Goal: Information Seeking & Learning: Learn about a topic

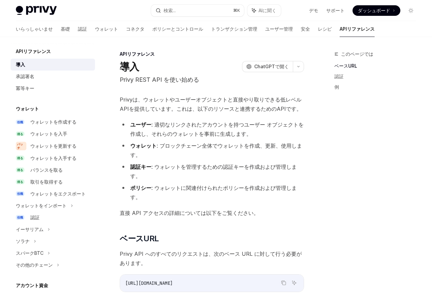
click at [213, 109] on font "Privyは、ウォレットやユーザーオブジェクトと直接やり取りできる低レベルAPIを提供しています。これは、以下のリソースと連携するためのAPIです。" at bounding box center [211, 104] width 182 height 16
click at [63, 144] on font "ウォレットを更新する" at bounding box center [53, 146] width 46 height 6
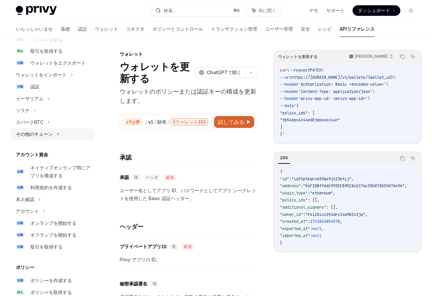
scroll to position [206, 0]
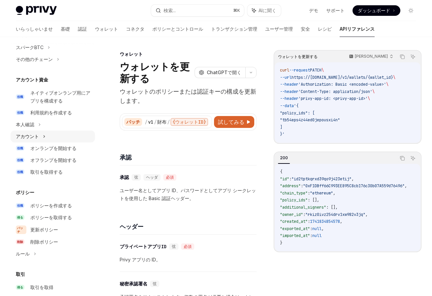
click at [41, 139] on div "アカウント" at bounding box center [53, 137] width 84 height 12
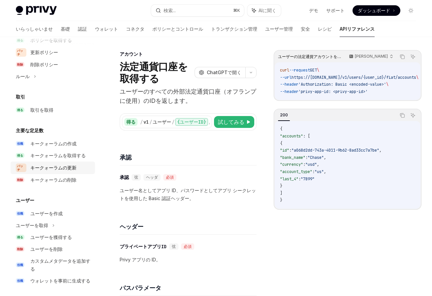
scroll to position [419, 0]
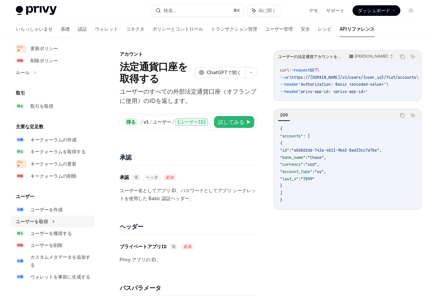
click at [78, 219] on div "ユーザーを取得" at bounding box center [53, 222] width 84 height 12
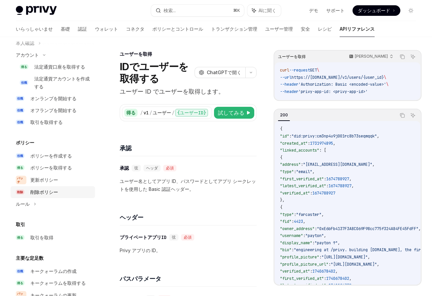
scroll to position [58, 0]
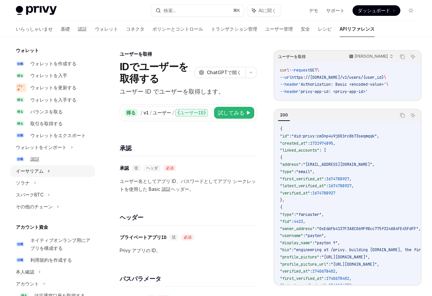
click at [57, 172] on div "イーサリアム" at bounding box center [53, 171] width 84 height 12
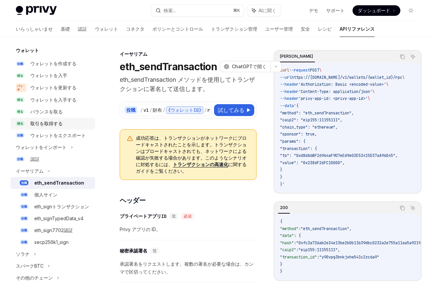
click at [70, 125] on div "取引を取得する" at bounding box center [60, 124] width 61 height 8
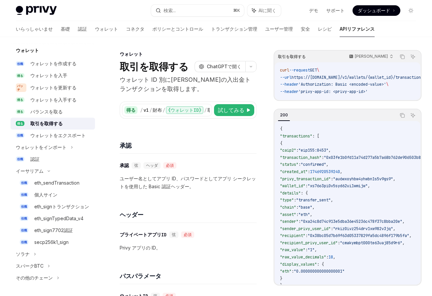
scroll to position [406, 0]
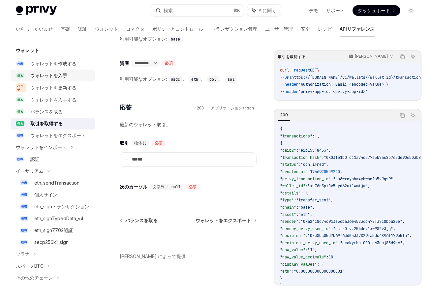
click at [67, 75] on font "ウォレットを入手" at bounding box center [48, 76] width 37 height 6
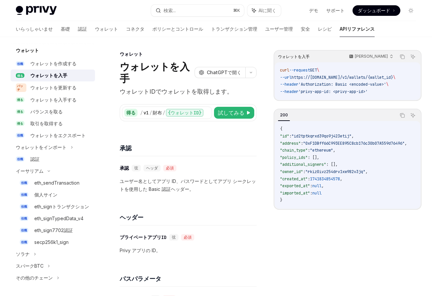
click at [340, 32] on font "APIリファレンス" at bounding box center [357, 29] width 35 height 7
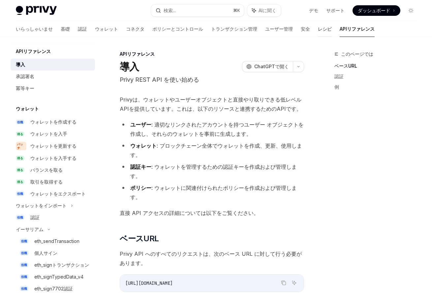
click at [318, 28] on font "レシピ" at bounding box center [325, 29] width 14 height 6
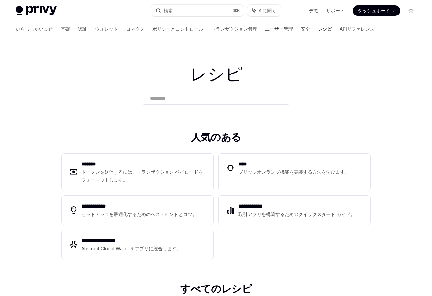
click at [265, 32] on font "ユーザー管理" at bounding box center [279, 29] width 28 height 7
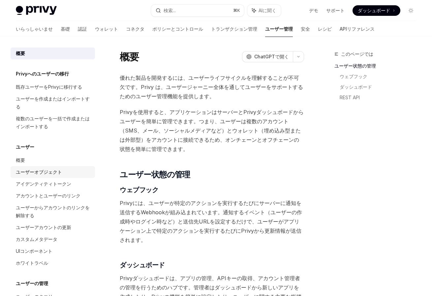
click at [72, 174] on div "ユーザーオブジェクト" at bounding box center [53, 172] width 75 height 8
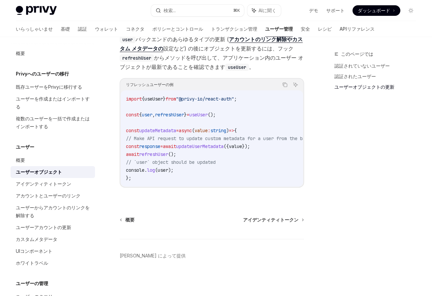
scroll to position [374, 0]
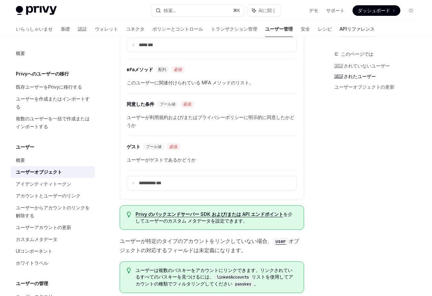
click at [340, 31] on font "APIリファレンス" at bounding box center [357, 29] width 35 height 6
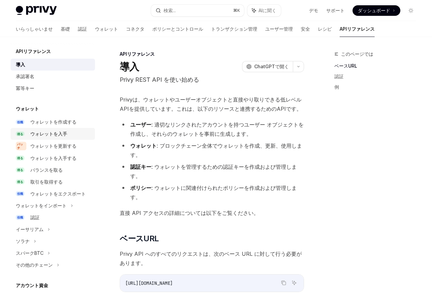
click at [88, 136] on div "ウォレットを入手" at bounding box center [60, 134] width 61 height 8
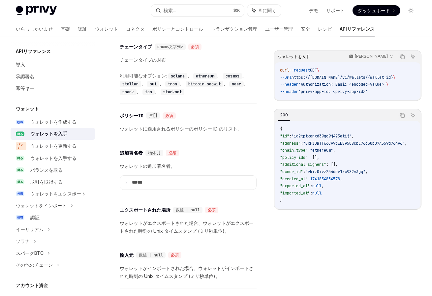
scroll to position [569, 0]
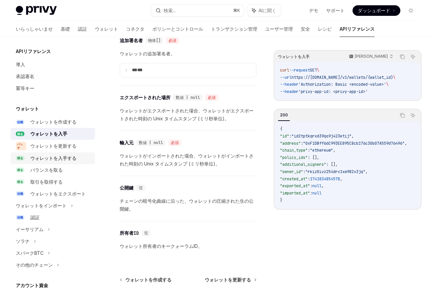
click at [70, 160] on font "ウォレットを入手する" at bounding box center [53, 158] width 46 height 6
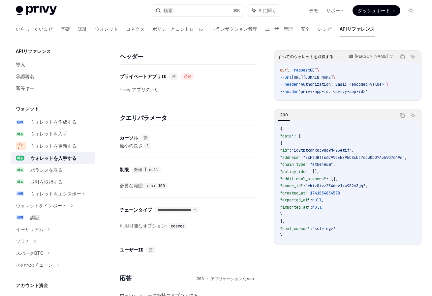
scroll to position [199, 0]
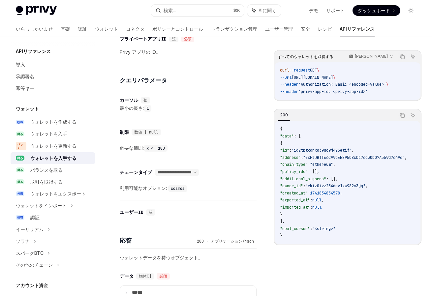
click at [306, 202] on span ""exported_at"" at bounding box center [295, 200] width 30 height 5
click at [309, 208] on span ""imported_at"" at bounding box center [295, 207] width 30 height 5
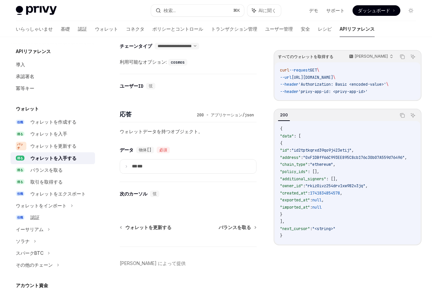
scroll to position [332, 0]
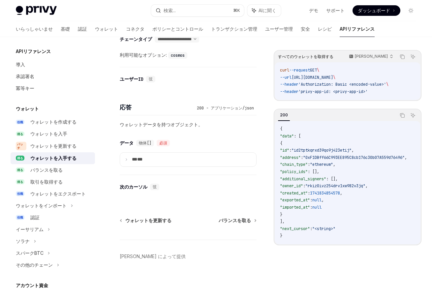
copy span "imported_at"
click at [304, 201] on span ""exported_at"" at bounding box center [295, 200] width 30 height 5
copy span "exported_at"
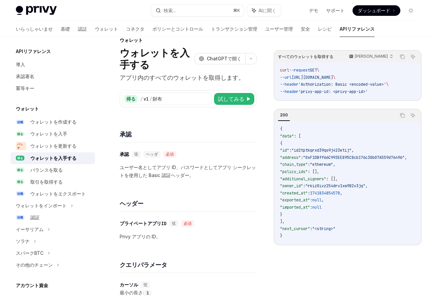
scroll to position [0, 0]
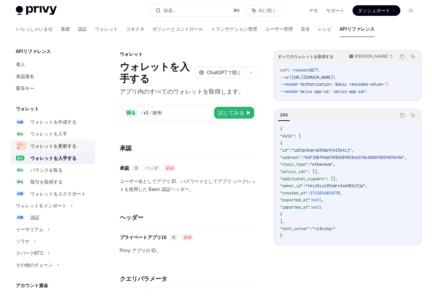
click at [72, 142] on div "ウォレットを更新する" at bounding box center [53, 146] width 46 height 8
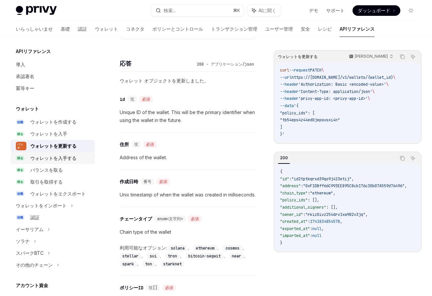
scroll to position [975, 0]
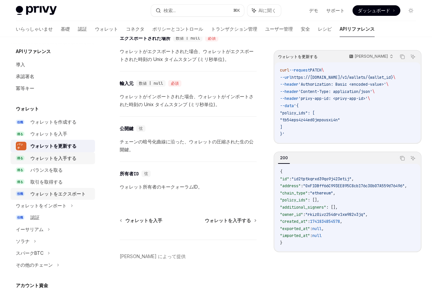
click at [70, 194] on font "ウォレットをエクスポート" at bounding box center [57, 194] width 55 height 6
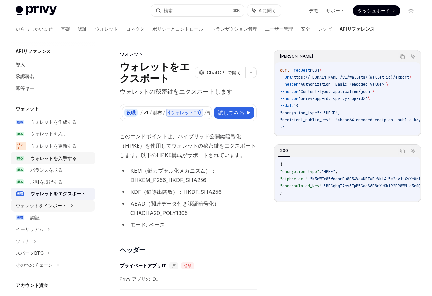
click at [72, 208] on icon at bounding box center [72, 206] width 3 height 8
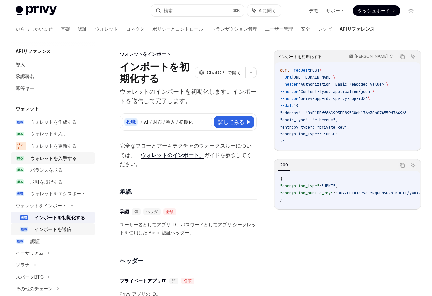
click at [68, 231] on font "インポートを送信" at bounding box center [52, 230] width 37 height 6
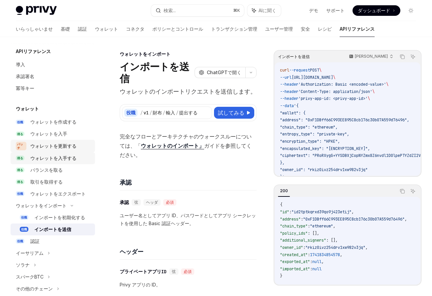
click at [74, 144] on font "ウォレットを更新する" at bounding box center [53, 146] width 46 height 6
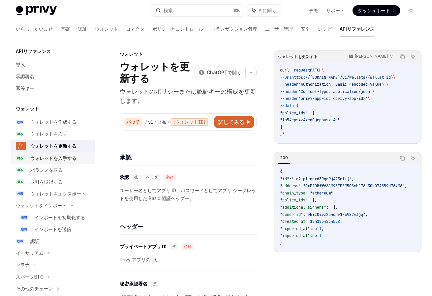
click at [75, 155] on div "ウォレットを入手する" at bounding box center [53, 158] width 46 height 8
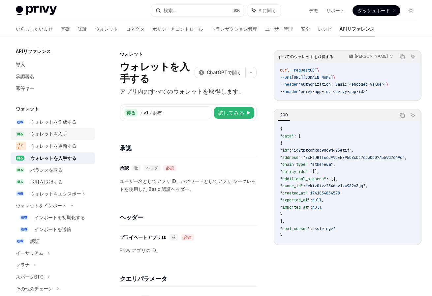
click at [70, 132] on div "ウォレットを入手" at bounding box center [60, 134] width 61 height 8
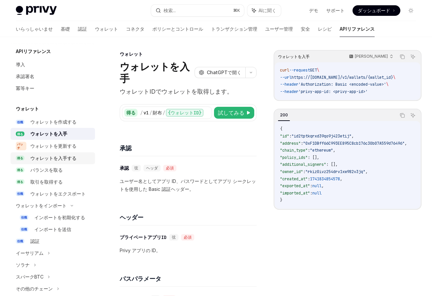
click at [72, 160] on font "ウォレットを入手する" at bounding box center [53, 158] width 46 height 6
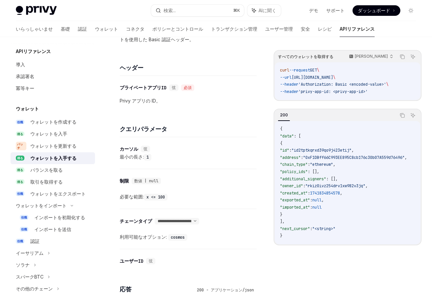
scroll to position [332, 0]
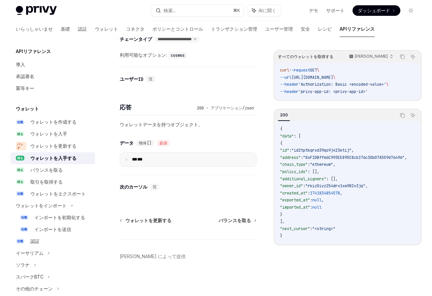
click at [142, 160] on font "***" at bounding box center [139, 159] width 5 height 5
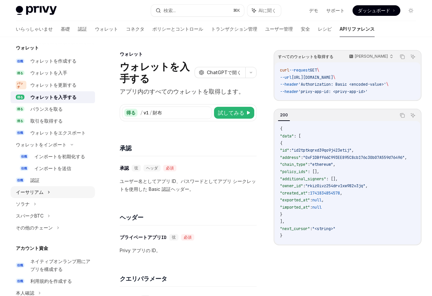
scroll to position [65, 0]
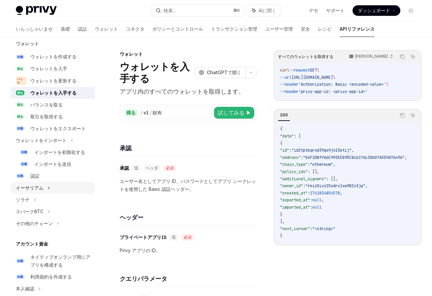
click at [51, 187] on div "イーサリアム" at bounding box center [53, 188] width 84 height 12
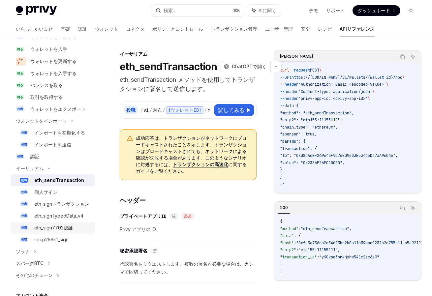
scroll to position [116, 0]
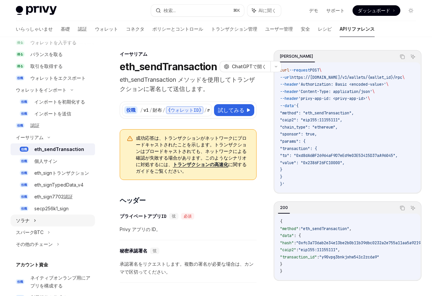
click at [36, 223] on div "ソラナ" at bounding box center [53, 221] width 84 height 12
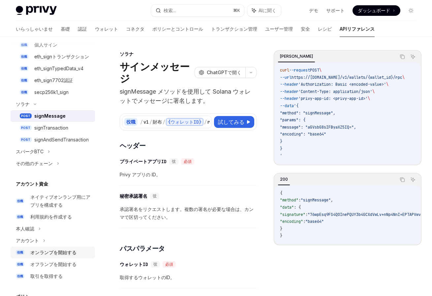
scroll to position [270, 0]
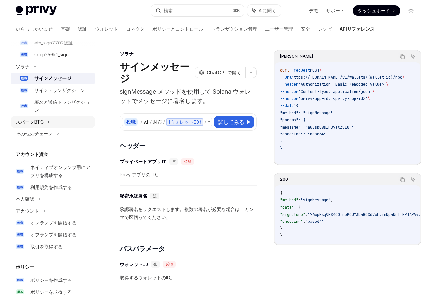
click at [47, 122] on icon at bounding box center [48, 122] width 3 height 8
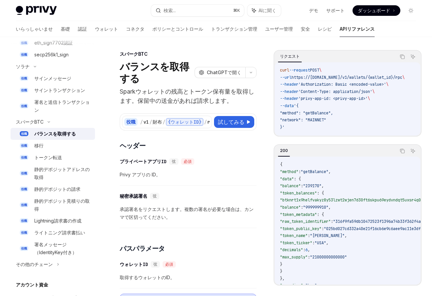
scroll to position [372, 0]
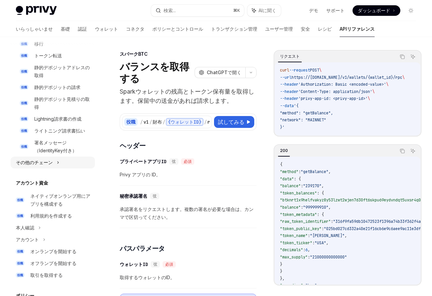
click at [48, 163] on font "その他のチェーン" at bounding box center [34, 163] width 37 height 6
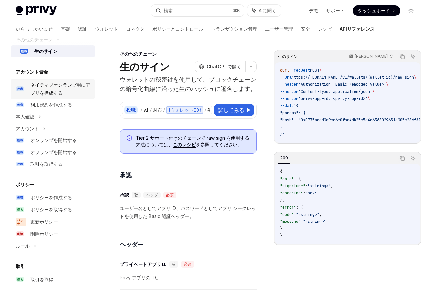
scroll to position [570, 0]
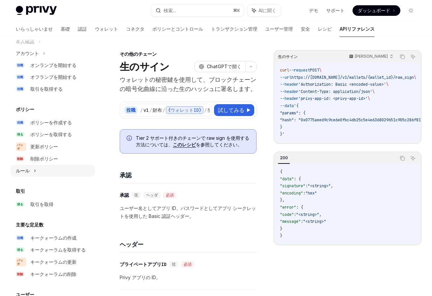
click at [33, 171] on div "ルール" at bounding box center [53, 171] width 84 height 12
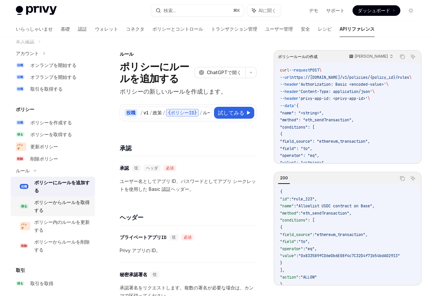
click at [67, 209] on div "ポリシーからルールを取得する" at bounding box center [62, 207] width 57 height 16
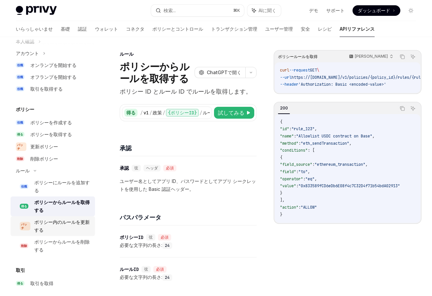
click at [62, 224] on font "ポリシー内のルールを更新する" at bounding box center [61, 226] width 55 height 14
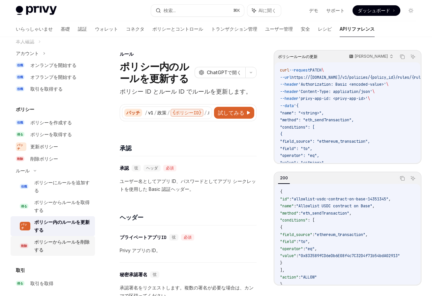
click at [51, 246] on div "ポリシーからルールを削除する" at bounding box center [62, 246] width 57 height 16
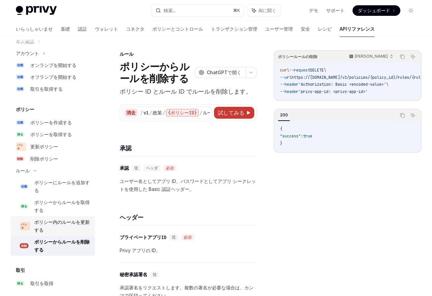
click at [52, 221] on font "ポリシー内のルールを更新する" at bounding box center [61, 226] width 55 height 14
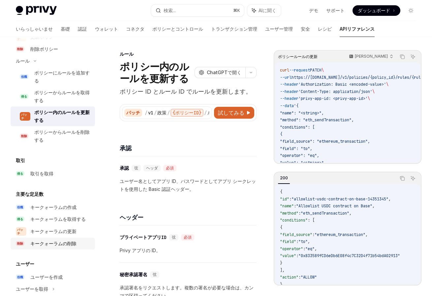
scroll to position [747, 0]
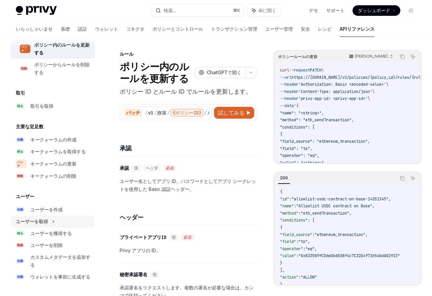
click at [49, 224] on div "ユーザーを取得" at bounding box center [53, 222] width 84 height 12
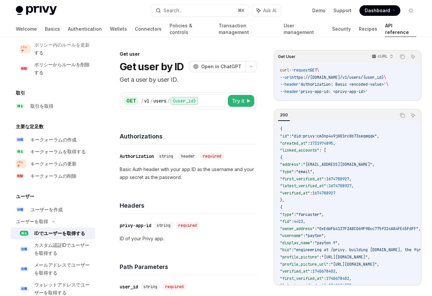
scroll to position [818, 0]
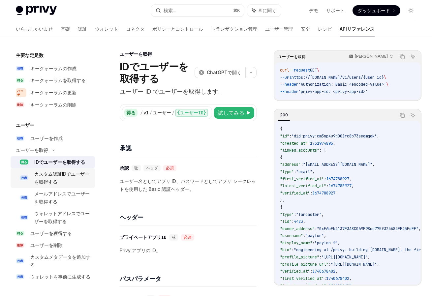
click at [72, 182] on div "カスタム認証IDでユーザーを取得する" at bounding box center [62, 178] width 57 height 16
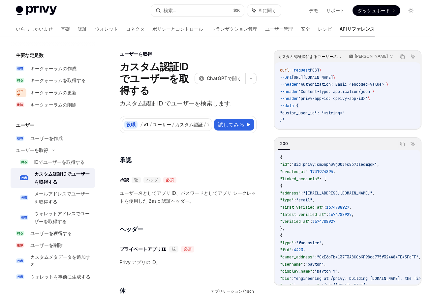
scroll to position [621, 0]
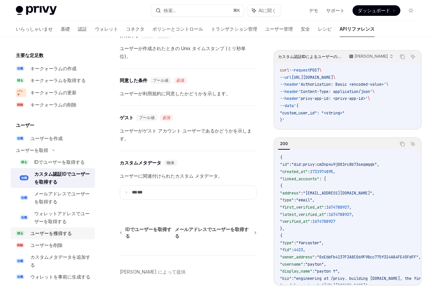
click at [58, 232] on font "ユーザーを獲得する" at bounding box center [51, 234] width 42 height 6
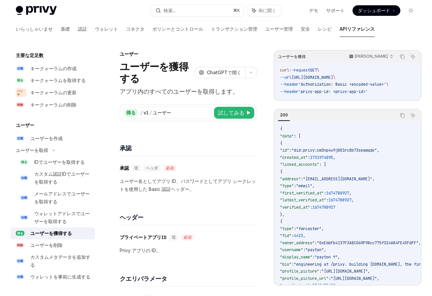
scroll to position [13, 0]
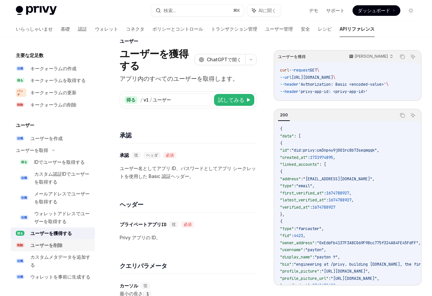
click at [55, 247] on font "ユーザーを削除" at bounding box center [46, 245] width 32 height 6
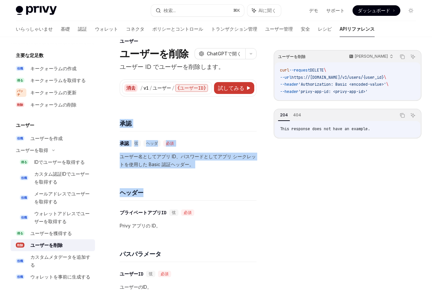
drag, startPoint x: 221, startPoint y: 198, endPoint x: 220, endPoint y: 112, distance: 85.1
click at [220, 112] on div "承認 ​ 承認 弦 ヘッダ 必須 ユーザー名としてアプリ ID、パスワードとしてアプリ シークレットを使用した Basic 認証ヘッダー。 ヘッダー ​ プラ…" at bounding box center [188, 229] width 137 height 245
click at [212, 181] on div "ヘッダー" at bounding box center [188, 188] width 137 height 24
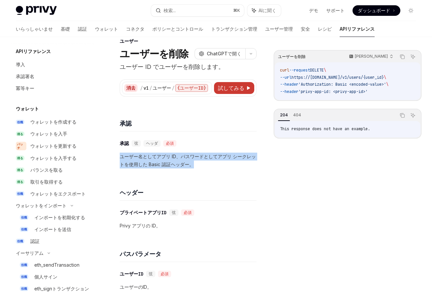
drag, startPoint x: 219, startPoint y: 150, endPoint x: 218, endPoint y: 174, distance: 24.1
click at [218, 174] on div "​ 承認 弦 ヘッダ 必須 ユーザー名としてアプリ ID、パスワードとしてアプリ シークレットを使用した Basic 認証ヘッダー。" at bounding box center [188, 154] width 137 height 45
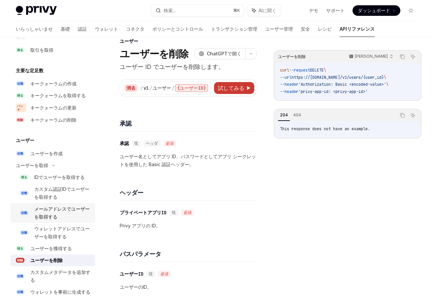
scroll to position [818, 0]
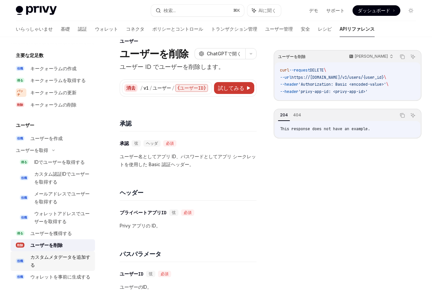
click at [56, 263] on div "カスタムメタデータを追加する" at bounding box center [60, 261] width 61 height 16
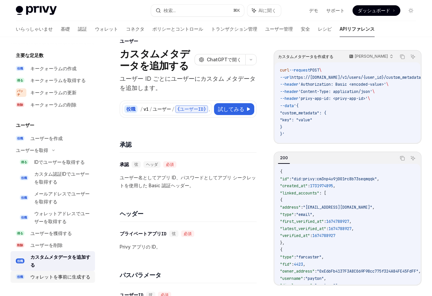
click at [58, 279] on font "ウォレットを事前に生成する" at bounding box center [60, 277] width 60 height 6
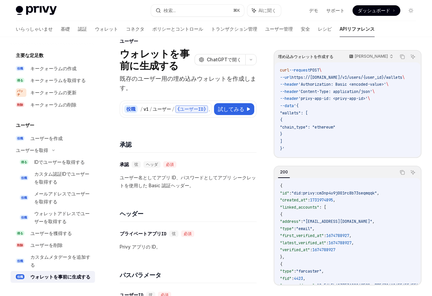
click at [157, 185] on font "ユーザー名としてアプリ ID、パスワードとしてアプリ シークレットを使用した Basic 認証ヘッダー。" at bounding box center [188, 182] width 136 height 14
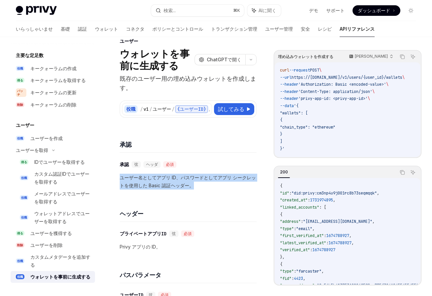
click at [157, 185] on font "ユーザー名としてアプリ ID、パスワードとしてアプリ シークレットを使用した Basic 認証ヘッダー。" at bounding box center [188, 182] width 136 height 14
click at [160, 179] on font "ユーザー名としてアプリ ID、パスワードとしてアプリ シークレットを使用した Basic 認証ヘッダー。" at bounding box center [188, 182] width 136 height 14
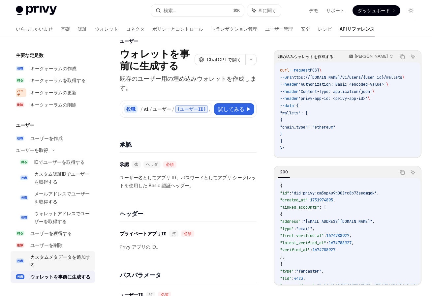
click at [49, 261] on div "カスタムメタデータを追加する" at bounding box center [60, 261] width 61 height 16
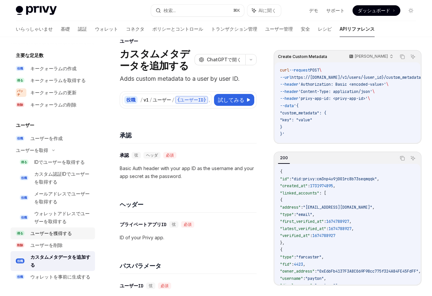
click at [50, 231] on font "ユーザーを獲得する" at bounding box center [51, 234] width 42 height 6
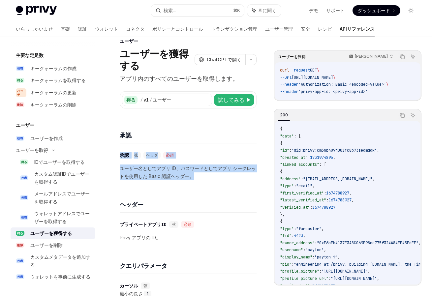
drag, startPoint x: 204, startPoint y: 180, endPoint x: 212, endPoint y: 137, distance: 43.5
click at [212, 138] on div "承認 ​ 承認 弦 ヘッダ 必須 ユーザー名としてアプリ ID、パスワードとしてアプリ シークレットを使用した Basic 認証ヘッダー。" at bounding box center [188, 153] width 137 height 69
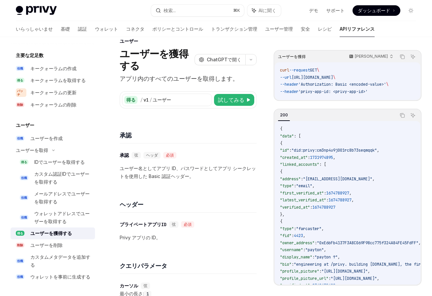
click at [203, 188] on div "ヘッダー" at bounding box center [188, 200] width 137 height 24
click at [54, 214] on font "ウォレットアドレスでユーザーを取得する" at bounding box center [61, 218] width 55 height 14
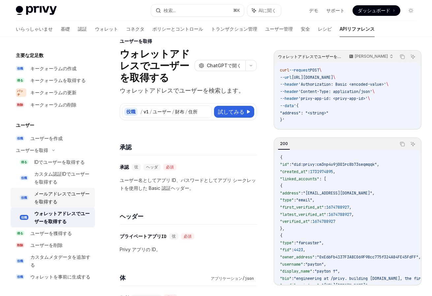
click at [56, 191] on div "メールアドレスでユーザーを取得する" at bounding box center [62, 198] width 57 height 16
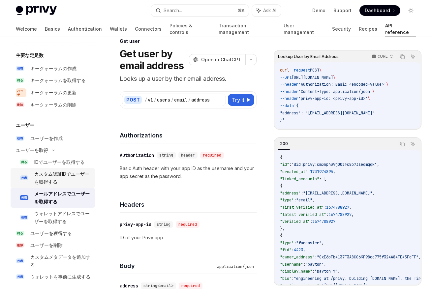
click at [61, 176] on font "カスタム認証IDでユーザーを取得する" at bounding box center [61, 178] width 55 height 14
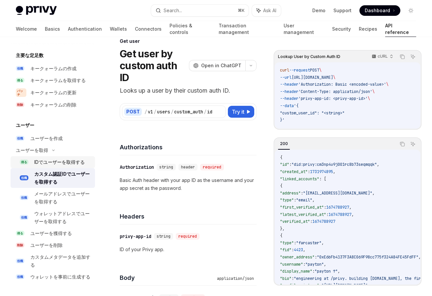
click at [63, 161] on font "IDでユーザーを取得する" at bounding box center [59, 162] width 50 height 6
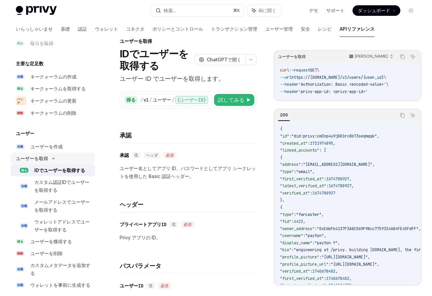
scroll to position [806, 0]
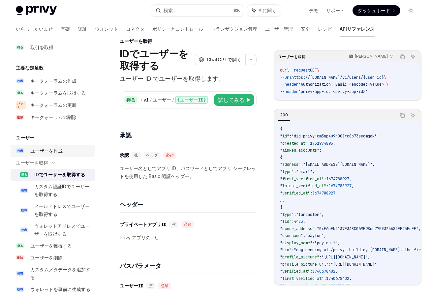
click at [52, 153] on font "ユーザーを作成" at bounding box center [46, 151] width 32 height 6
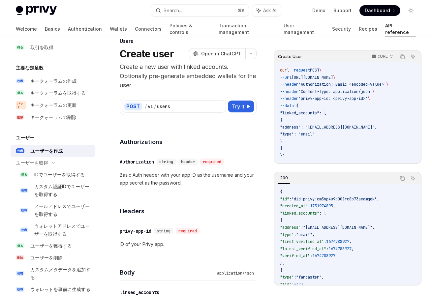
click at [200, 176] on p "Basic Auth header with your app ID as the username and your app secret as the p…" at bounding box center [188, 179] width 137 height 16
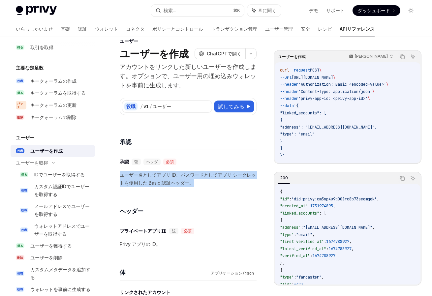
click at [200, 176] on font "ユーザー名としてアプリ ID、パスワードとしてアプリ シークレットを使用した Basic 認証ヘッダー。" at bounding box center [188, 179] width 136 height 14
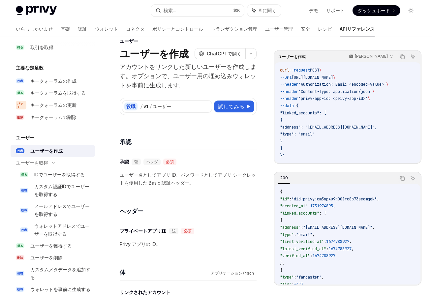
click at [199, 181] on p "ユーザー名としてアプリ ID、パスワードとしてアプリ シークレットを使用した Basic 認証ヘッダー。" at bounding box center [188, 179] width 137 height 16
click at [199, 174] on font "ユーザー名としてアプリ ID、パスワードとしてアプリ シークレットを使用した Basic 認証ヘッダー。" at bounding box center [188, 179] width 136 height 14
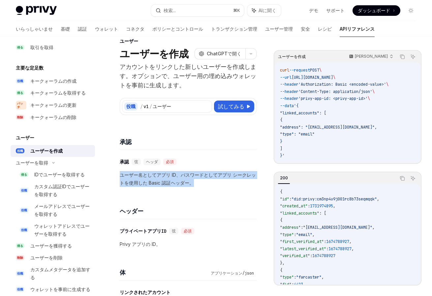
click at [199, 174] on font "ユーザー名としてアプリ ID、パスワードとしてアプリ シークレットを使用した Basic 認証ヘッダー。" at bounding box center [188, 179] width 136 height 14
click at [198, 191] on div "​ 承認 弦 ヘッダ 必須 ユーザー名としてアプリ ID、パスワードとしてアプリ シークレットを使用した Basic 認証ヘッダー。" at bounding box center [188, 172] width 137 height 45
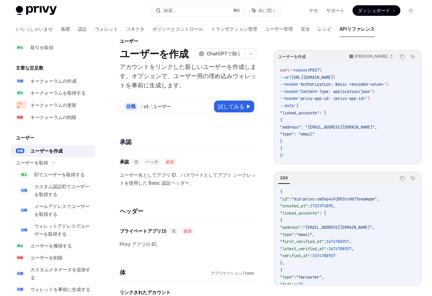
click at [135, 141] on h4 "承認" at bounding box center [188, 142] width 137 height 9
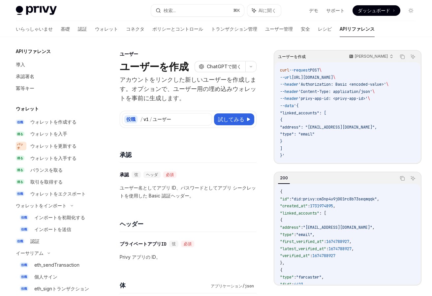
click at [216, 198] on p "ユーザー名としてアプリ ID、パスワードとしてアプリ シークレットを使用した Basic 認証ヘッダー。" at bounding box center [188, 192] width 137 height 16
click at [77, 197] on div "ウォレットをエクスポート" at bounding box center [57, 194] width 55 height 8
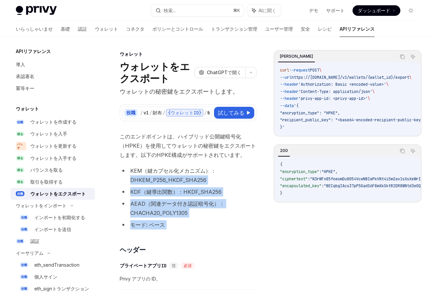
drag, startPoint x: 231, startPoint y: 230, endPoint x: 212, endPoint y: 200, distance: 35.9
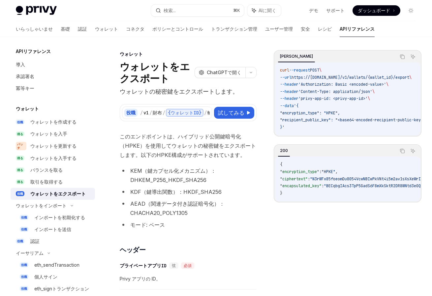
click at [205, 215] on li "AEAD（関連データ付き認証暗号化）：CHACHA20_POLY1305" at bounding box center [188, 208] width 137 height 18
click at [144, 156] on font "このエンドポイントは、ハイブリッド公開鍵暗号化（HPKE）を使用してウォレットの秘密鍵をエクスポートします。以下のHPKE構成がサポートされています。" at bounding box center [188, 145] width 136 height 25
click at [144, 157] on font "このエンドポイントは、ハイブリッド公開鍵暗号化（HPKE）を使用してウォレットの秘密鍵をエクスポートします。以下のHPKE構成がサポートされています。" at bounding box center [188, 145] width 136 height 25
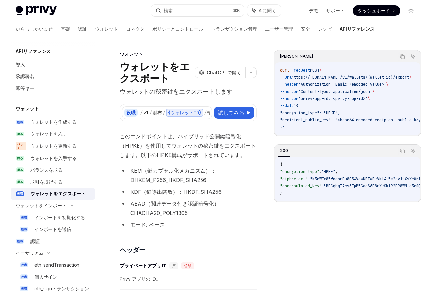
click at [155, 145] on font "このエンドポイントは、ハイブリッド公開鍵暗号化（HPKE）を使用してウォレットの秘密鍵をエクスポートします。以下のHPKE構成がサポートされています。" at bounding box center [188, 145] width 136 height 25
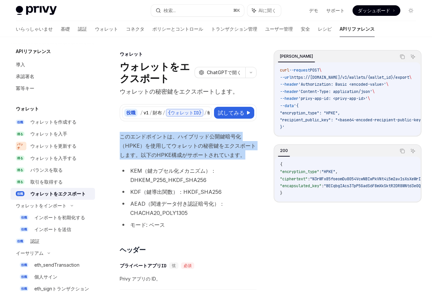
click at [155, 145] on font "このエンドポイントは、ハイブリッド公開鍵暗号化（HPKE）を使用してウォレットの秘密鍵をエクスポートします。以下のHPKE構成がサポートされています。" at bounding box center [188, 145] width 136 height 25
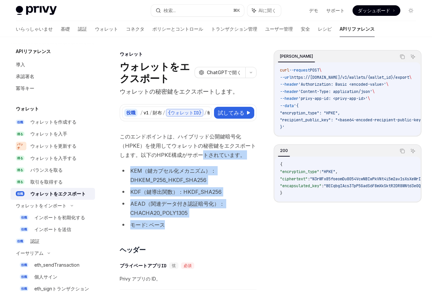
drag, startPoint x: 198, startPoint y: 227, endPoint x: 201, endPoint y: 153, distance: 74.0
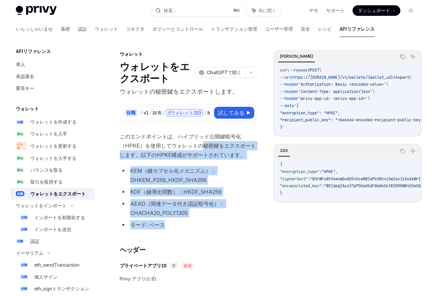
click at [200, 216] on li "AEAD（関連データ付き認証暗号化）：CHACHA20_POLY1305" at bounding box center [188, 208] width 137 height 18
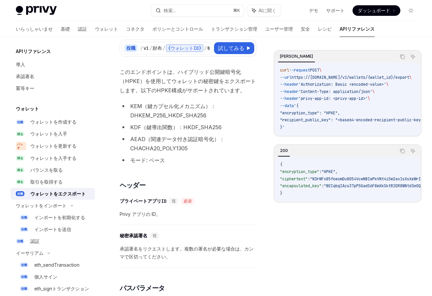
scroll to position [102, 0]
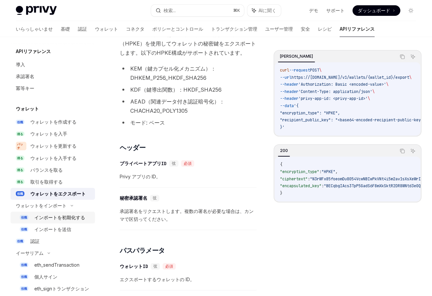
click at [89, 219] on div "インポートを初期化する" at bounding box center [62, 218] width 57 height 8
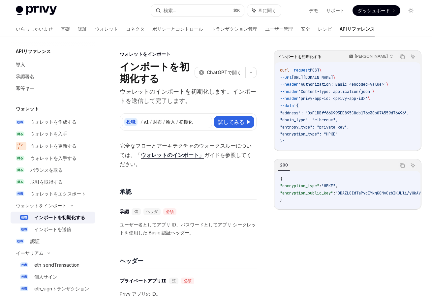
scroll to position [588, 0]
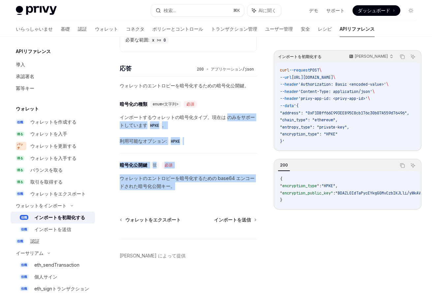
drag, startPoint x: 223, startPoint y: 195, endPoint x: 227, endPoint y: 115, distance: 79.9
click at [227, 115] on div "​ 暗号化の種類 enum<文字列> 必須 インポートするウォレットの暗号化タイプ。現在は のみをサポートしています HPKE 。 利用可能なオプション: H…" at bounding box center [188, 145] width 137 height 106
click at [223, 170] on div "​ 暗号化公開鍵 弦 必須 ウォレットのエントロピーを暗号化するための base64 エンコードされた暗号化公開キー。" at bounding box center [188, 175] width 137 height 45
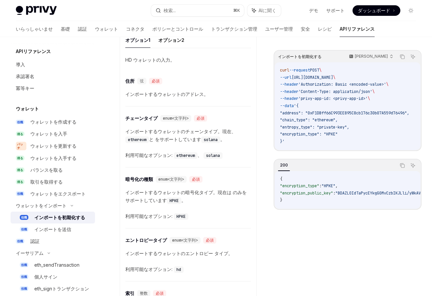
scroll to position [0, 0]
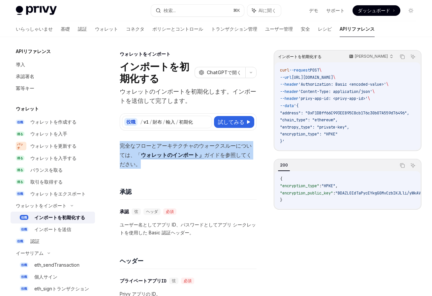
drag, startPoint x: 213, startPoint y: 172, endPoint x: 218, endPoint y: 129, distance: 43.8
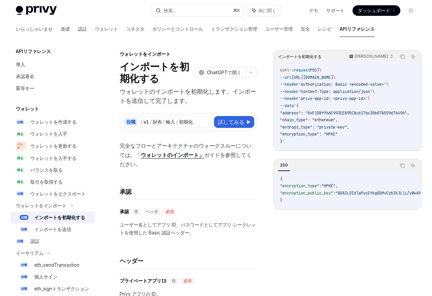
click at [227, 186] on div "承認" at bounding box center [188, 187] width 137 height 24
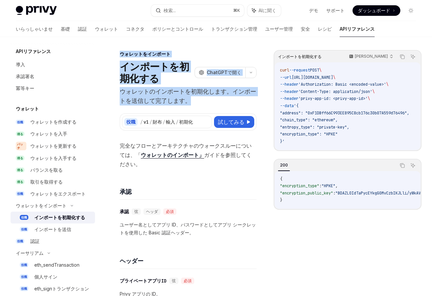
drag, startPoint x: 219, startPoint y: 50, endPoint x: 219, endPoint y: 103, distance: 52.8
click at [217, 104] on p "ウォレットのインポートを初期化します。インポートを送信して完了します。" at bounding box center [188, 96] width 137 height 18
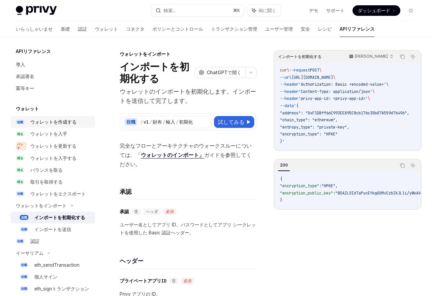
click at [82, 120] on div "ウォレットを作成する" at bounding box center [60, 122] width 61 height 8
type textarea "*"
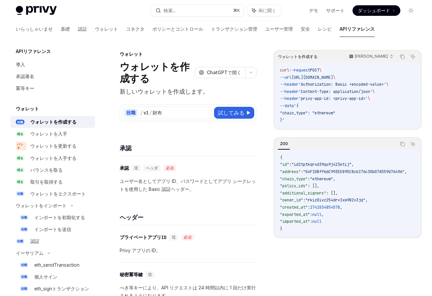
click at [201, 186] on p "ユーザー名としてアプリ ID、パスワードとしてアプリ シークレットを使用した Basic 認証ヘッダー。" at bounding box center [188, 185] width 137 height 16
click at [201, 185] on p "ユーザー名としてアプリ ID、パスワードとしてアプリ シークレットを使用した Basic 認証ヘッダー。" at bounding box center [188, 185] width 137 height 16
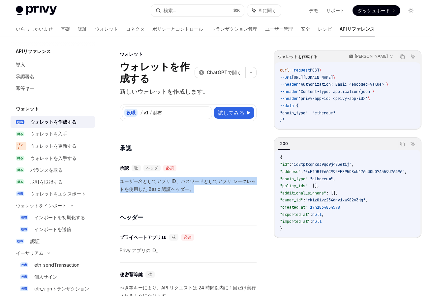
click at [201, 185] on p "ユーザー名としてアプリ ID、パスワードとしてアプリ シークレットを使用した Basic 認証ヘッダー。" at bounding box center [188, 185] width 137 height 16
drag, startPoint x: 207, startPoint y: 196, endPoint x: 211, endPoint y: 192, distance: 4.9
click at [207, 196] on div "​ 承認 弦 ヘッダ 必須 ユーザー名としてアプリ ID、パスワードとしてアプリ シークレットを使用した Basic 認証ヘッダー。" at bounding box center [188, 178] width 137 height 45
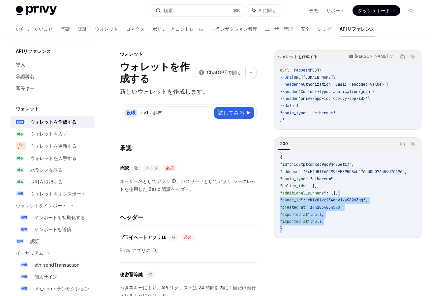
drag, startPoint x: 375, startPoint y: 226, endPoint x: 380, endPoint y: 177, distance: 49.4
click at [380, 177] on code "{ "id" : "id2tptkqrxd39qo9j423etij" , "address" : "0xF1DBff66C993EE895C8cb176c3…" at bounding box center [351, 193] width 143 height 78
click at [369, 224] on code "{ "id" : "id2tptkqrxd39qo9j423etij" , "address" : "0xF1DBff66C993EE895C8cb176c3…" at bounding box center [351, 193] width 143 height 78
